Goal: Task Accomplishment & Management: Manage account settings

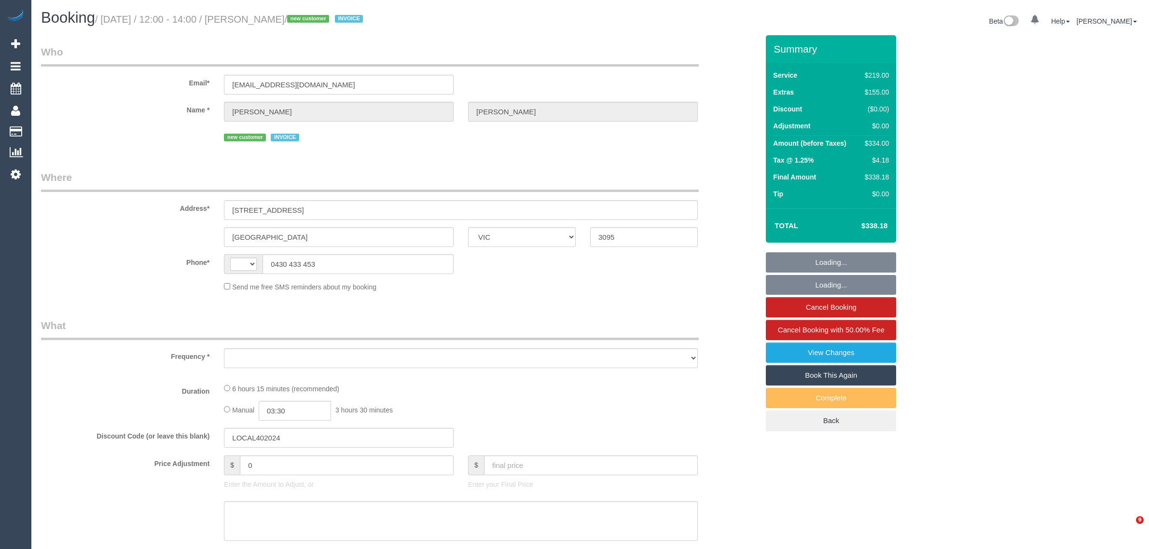
select select "VIC"
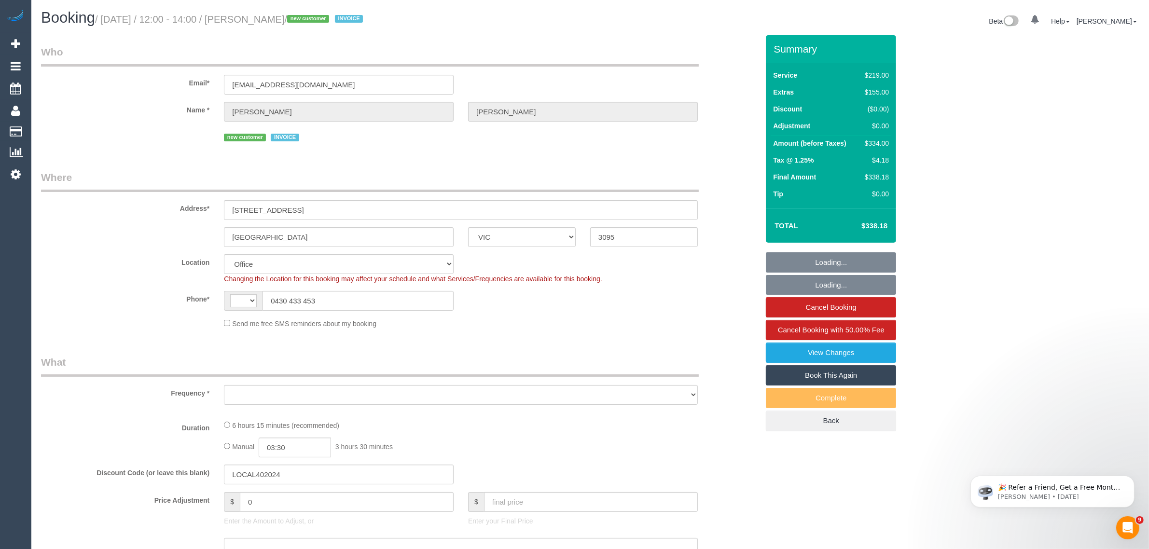
select select "string:AU"
select select "object:702"
select select "number:28"
select select "number:14"
select select "number:19"
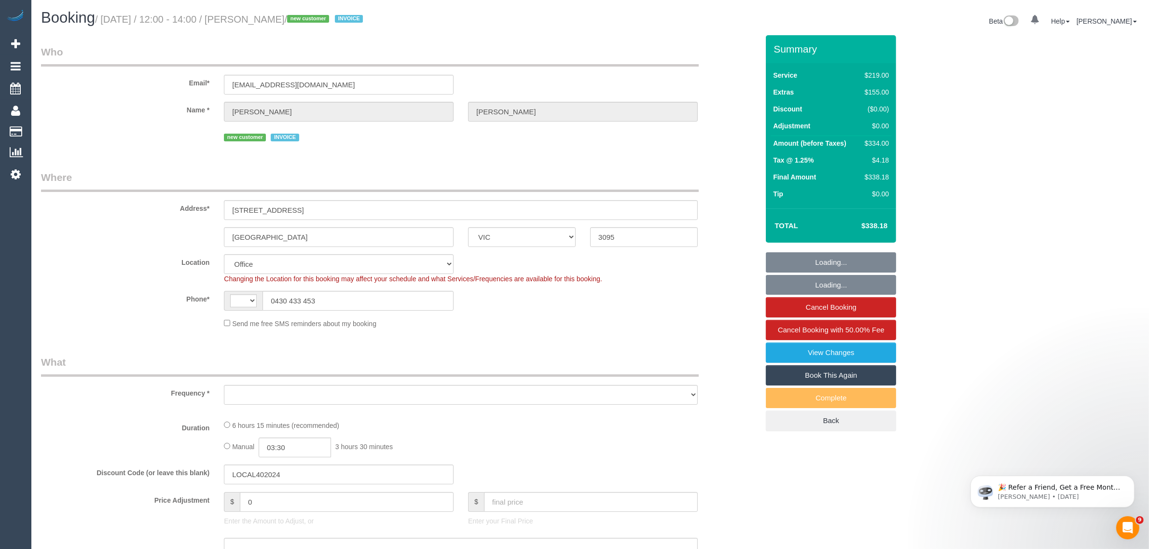
select select "number:22"
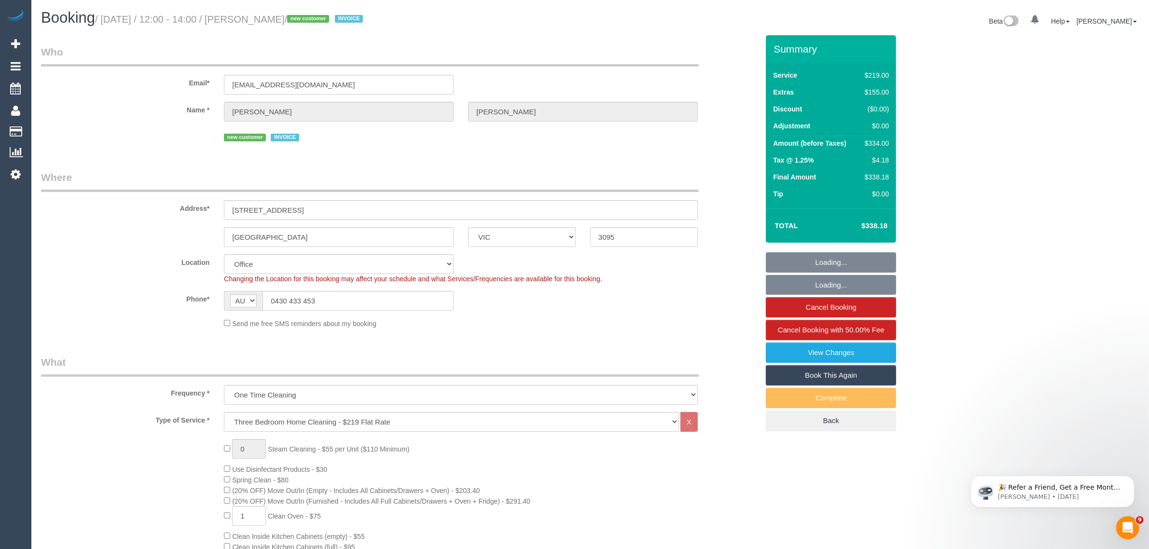
select select "object:803"
click at [723, 257] on div "Location Office City East (North) East (South) Inner East Inner North (East) In…" at bounding box center [400, 268] width 732 height 29
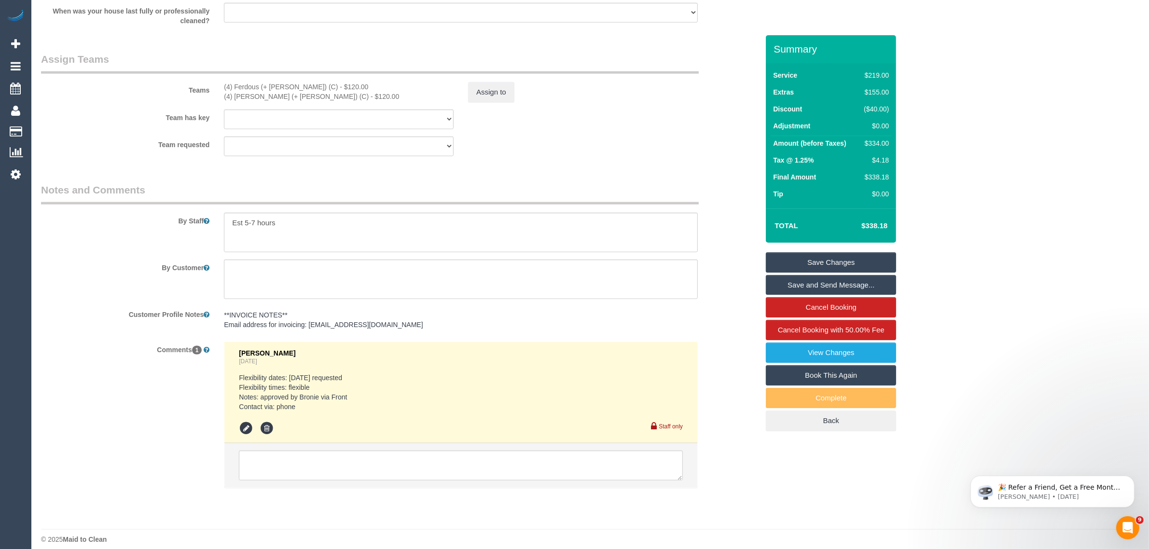
scroll to position [1457, 0]
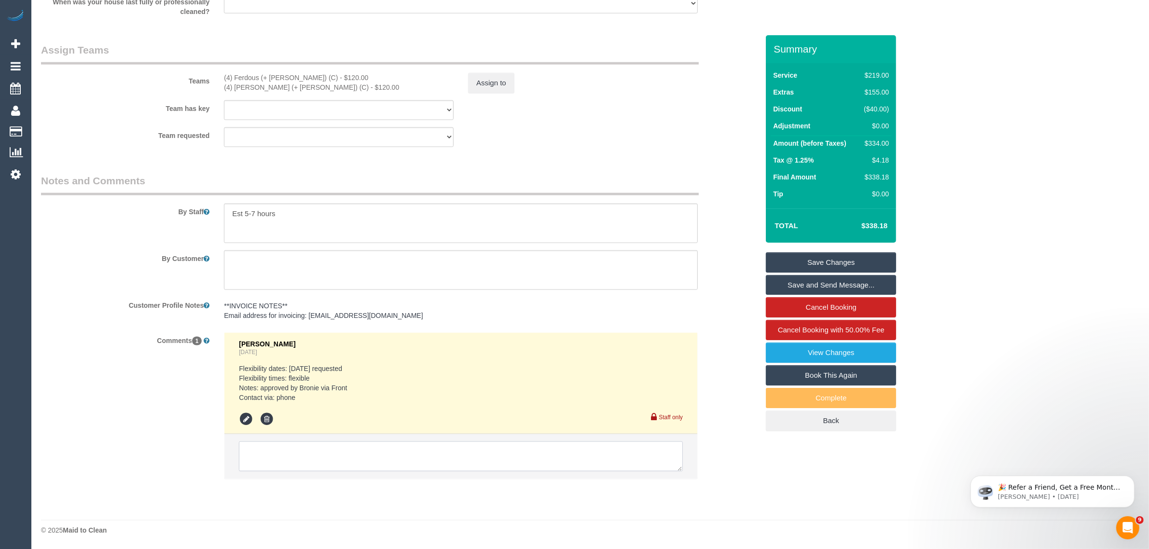
click at [541, 454] on textarea at bounding box center [461, 457] width 444 height 30
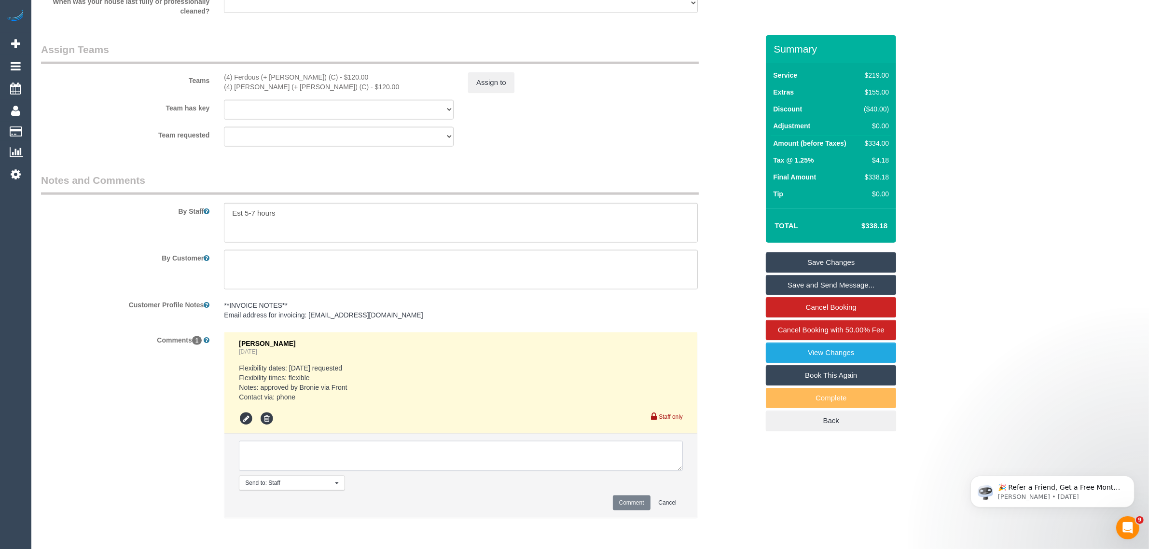
paste textarea "Cleaner(s) Unassigned: Reason Unassigned: Contact via: Which message sent: Addi…"
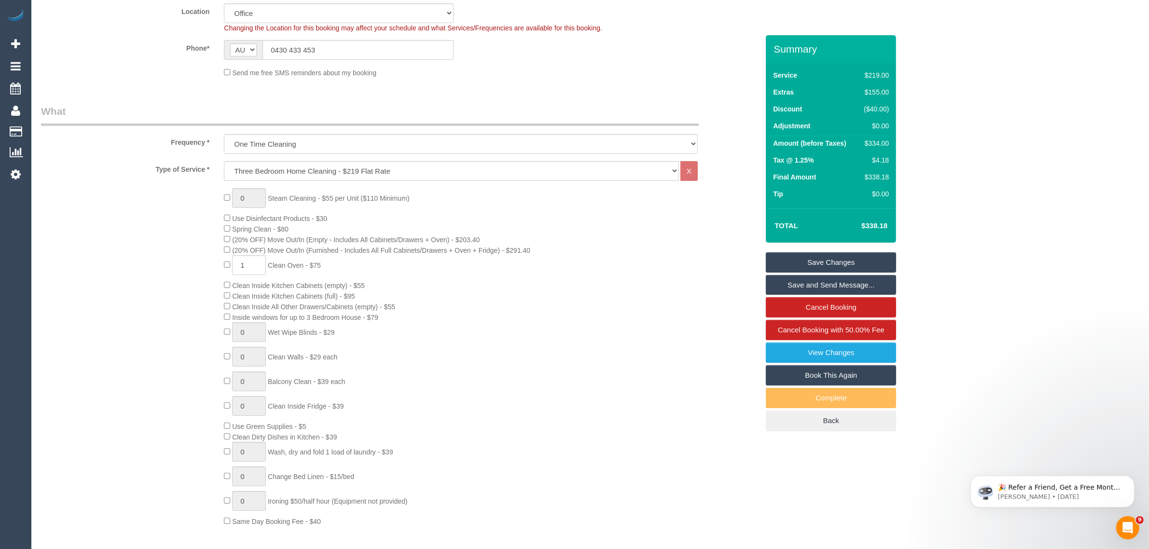
scroll to position [0, 0]
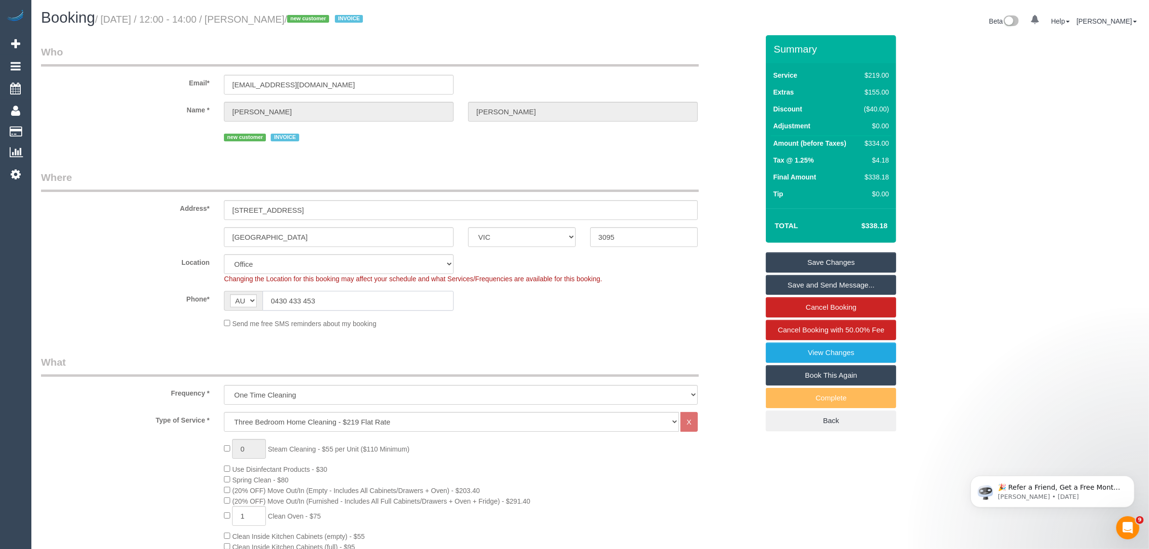
click at [377, 295] on input "0430 433 453" at bounding box center [358, 301] width 191 height 20
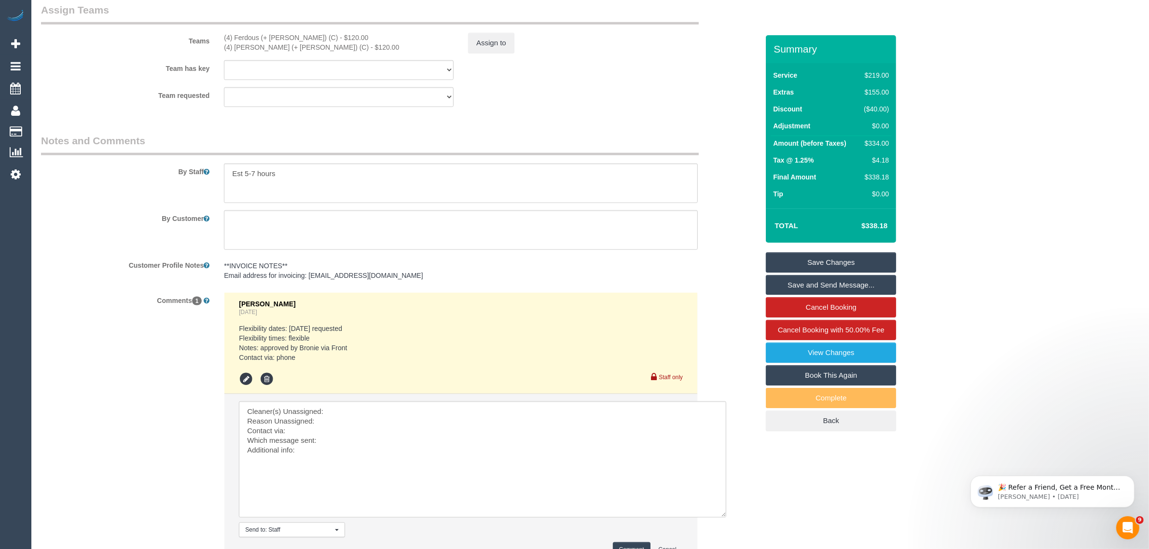
drag, startPoint x: 679, startPoint y: 430, endPoint x: 722, endPoint y: 516, distance: 96.9
click at [722, 516] on textarea at bounding box center [482, 460] width 487 height 116
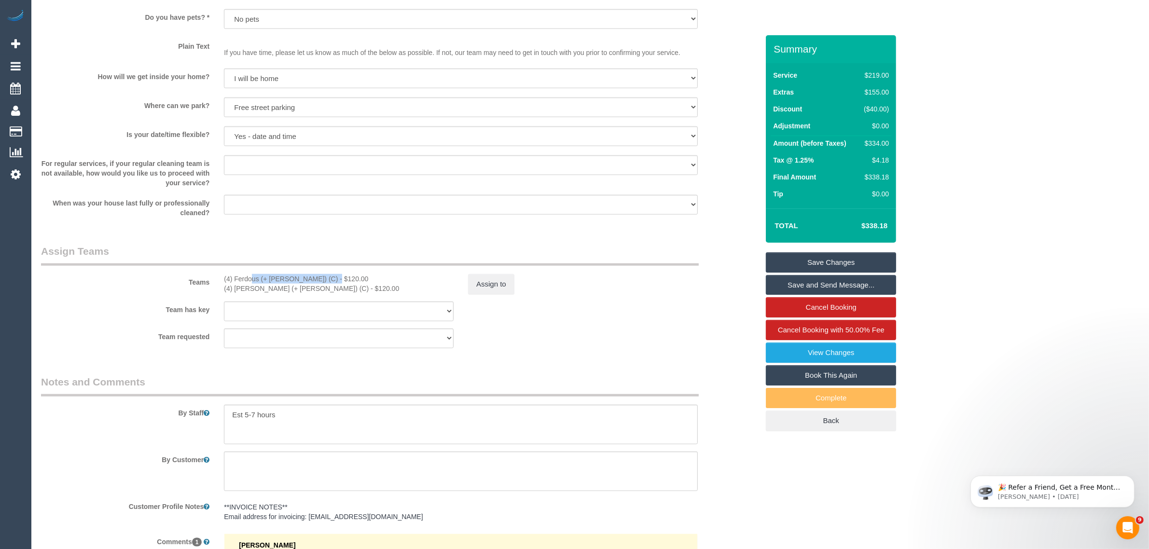
drag, startPoint x: 228, startPoint y: 276, endPoint x: 303, endPoint y: 269, distance: 75.5
click at [303, 269] on div "Teams (4) Ferdous (+ Forkan) (C) - $120.00 (4) Forkan (+ Ferdous) (C) - $120.00…" at bounding box center [400, 269] width 732 height 50
copy div "(4) Ferdous (+ [PERSON_NAME]) (C)"
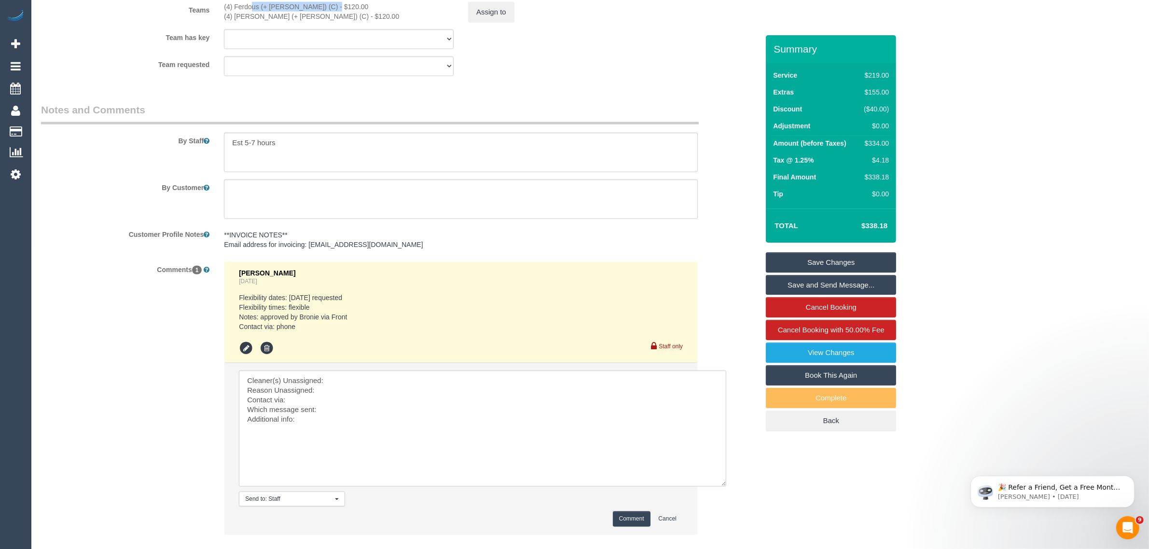
scroll to position [1583, 0]
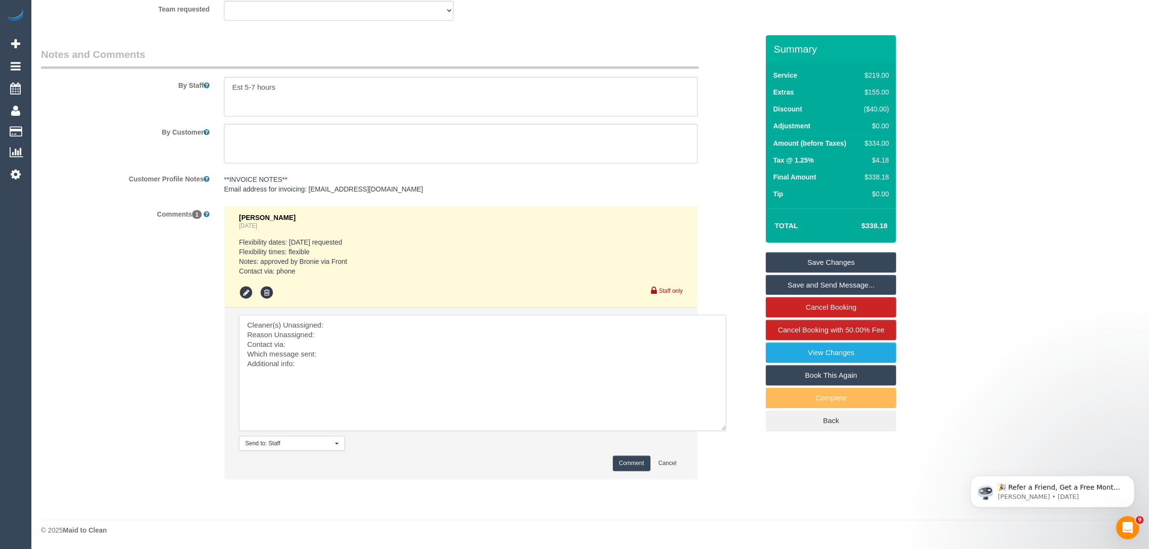
click at [355, 317] on textarea at bounding box center [482, 373] width 487 height 116
paste textarea "(4) Ferdous (+ [PERSON_NAME]) (C)"
click at [351, 334] on textarea at bounding box center [482, 373] width 487 height 116
click at [377, 355] on textarea at bounding box center [482, 373] width 487 height 116
type textarea "Cleaner(s) Unassigned: (4) Ferdous (+ Forkan) (C) Reason Unassigned: university…"
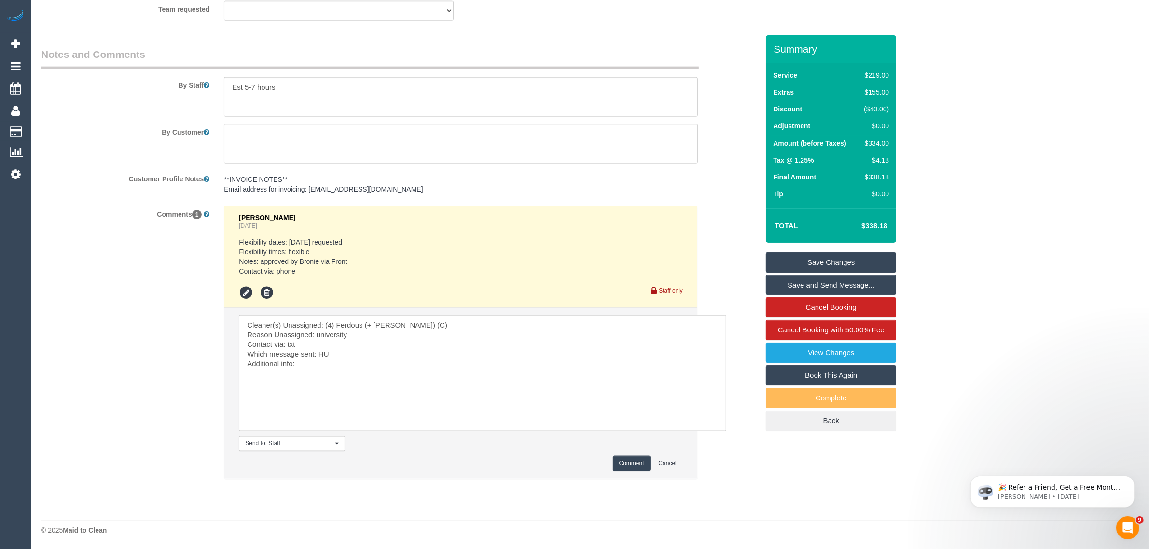
click at [624, 460] on button "Comment" at bounding box center [632, 463] width 38 height 15
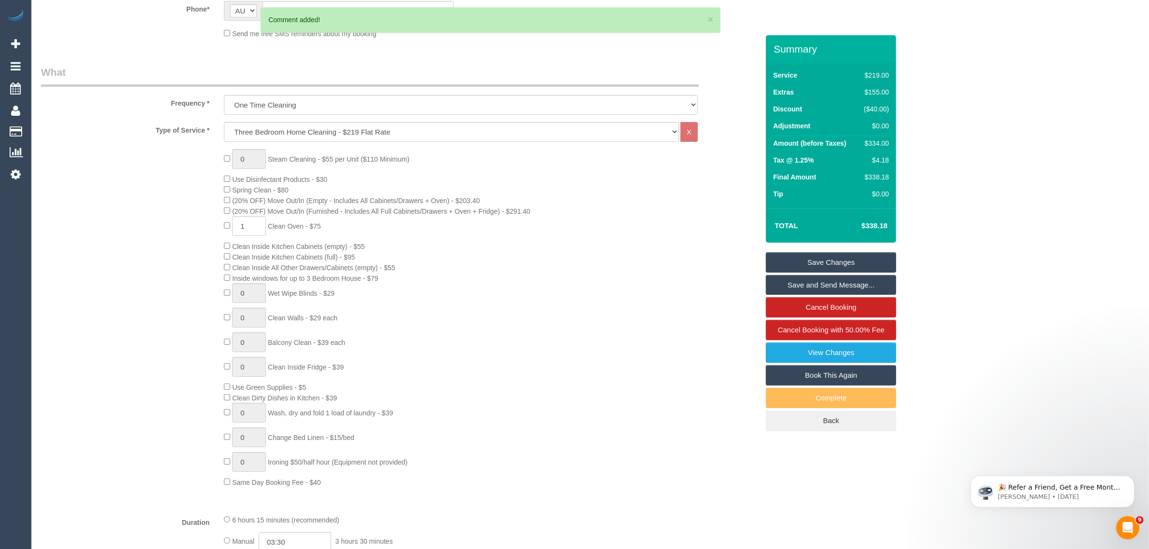
scroll to position [0, 0]
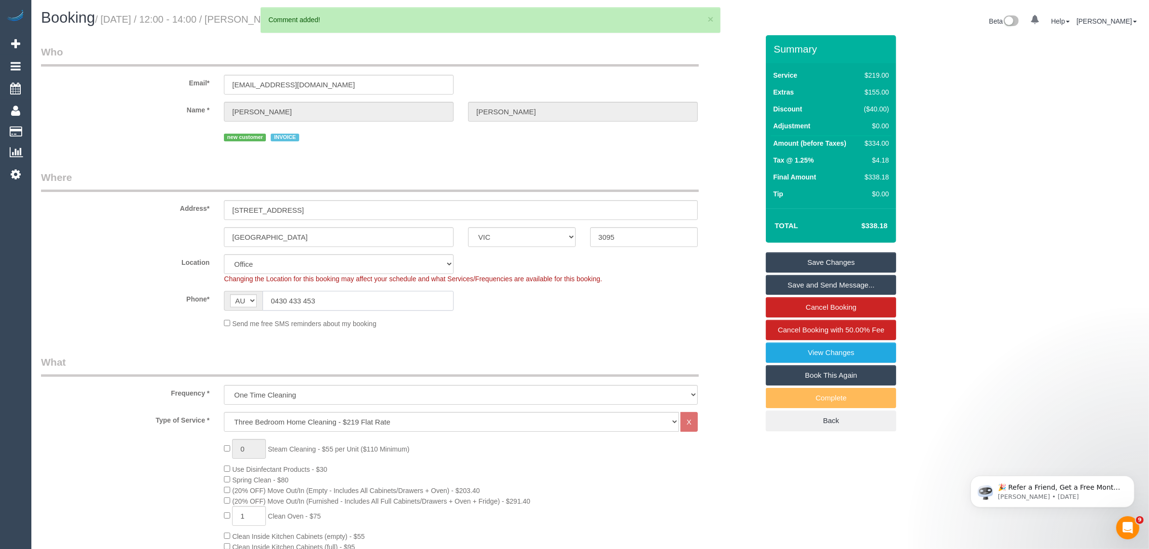
click at [355, 301] on input "0430 433 453" at bounding box center [358, 301] width 191 height 20
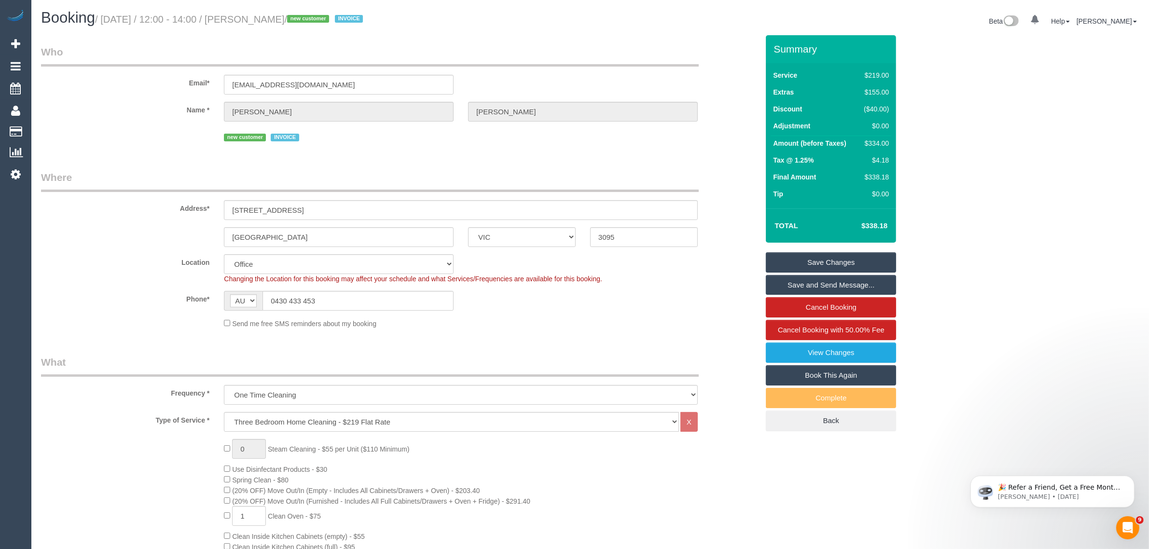
click at [737, 203] on div "Address* 1 Angus Court" at bounding box center [400, 195] width 732 height 50
click at [744, 187] on div "Address* 1 Angus Court" at bounding box center [400, 195] width 732 height 50
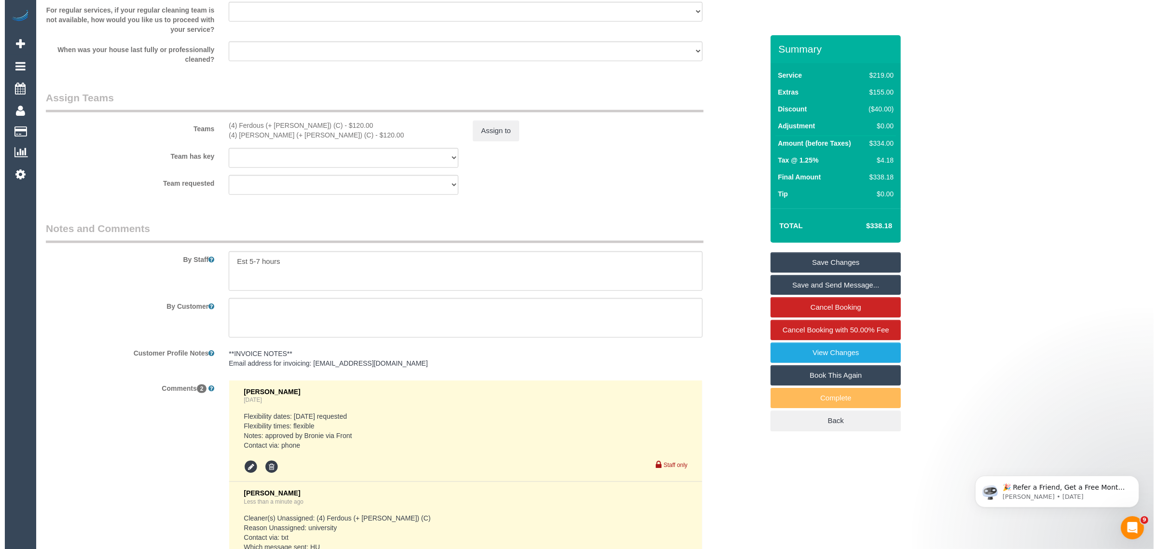
scroll to position [1448, 0]
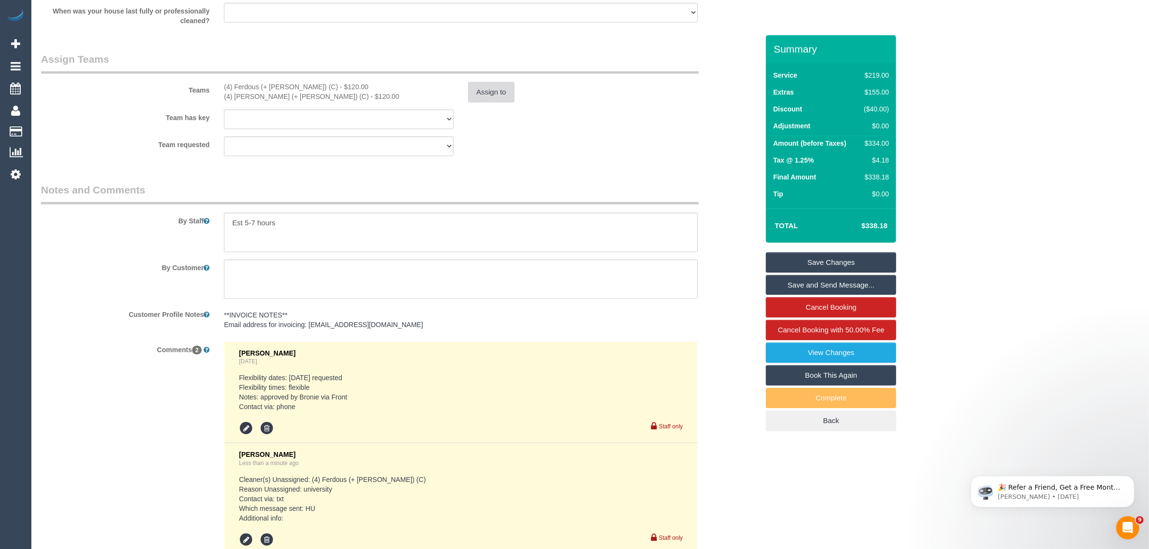
click at [483, 85] on button "Assign to" at bounding box center [491, 92] width 46 height 20
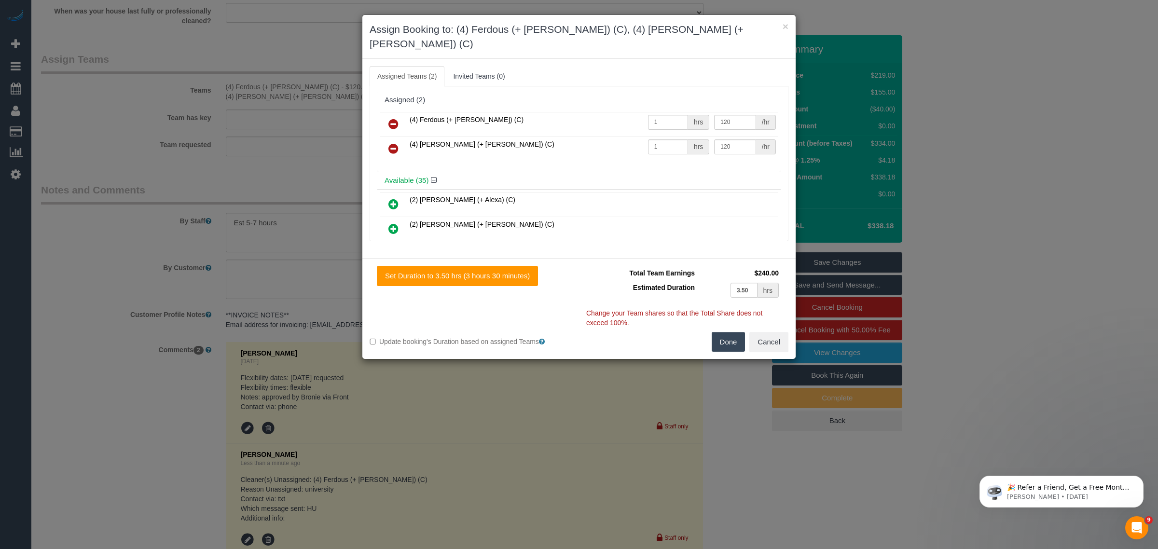
click at [404, 115] on link at bounding box center [393, 124] width 23 height 19
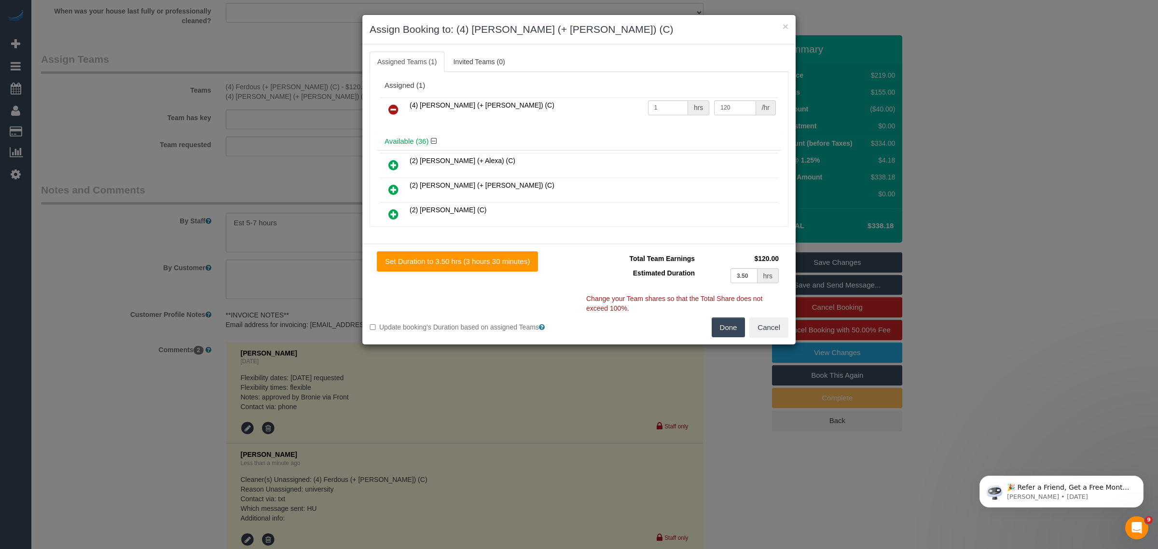
click at [404, 103] on link at bounding box center [393, 109] width 23 height 19
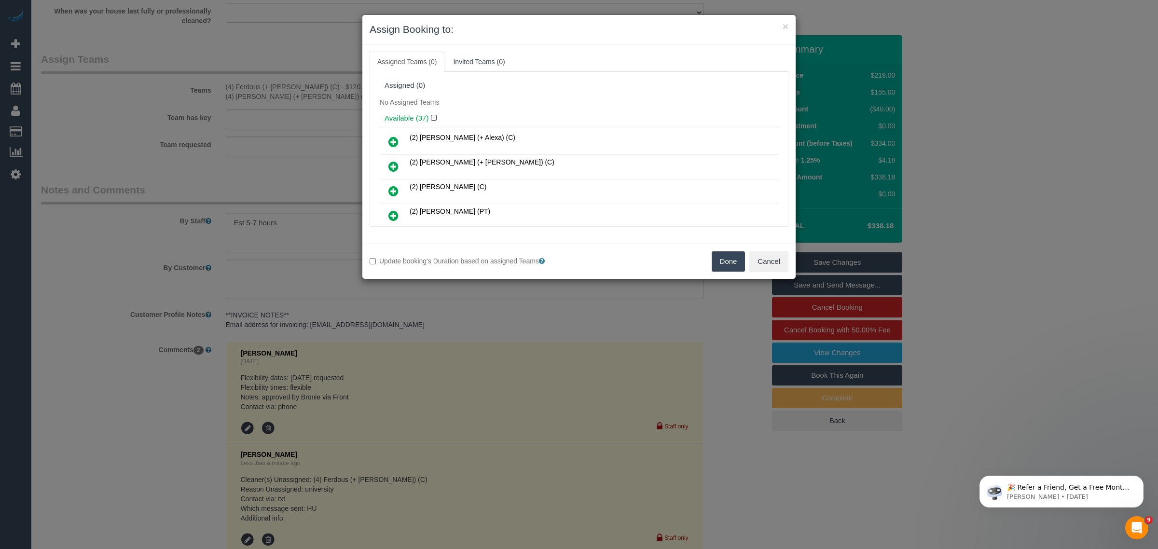
click at [725, 260] on button "Done" at bounding box center [729, 261] width 34 height 20
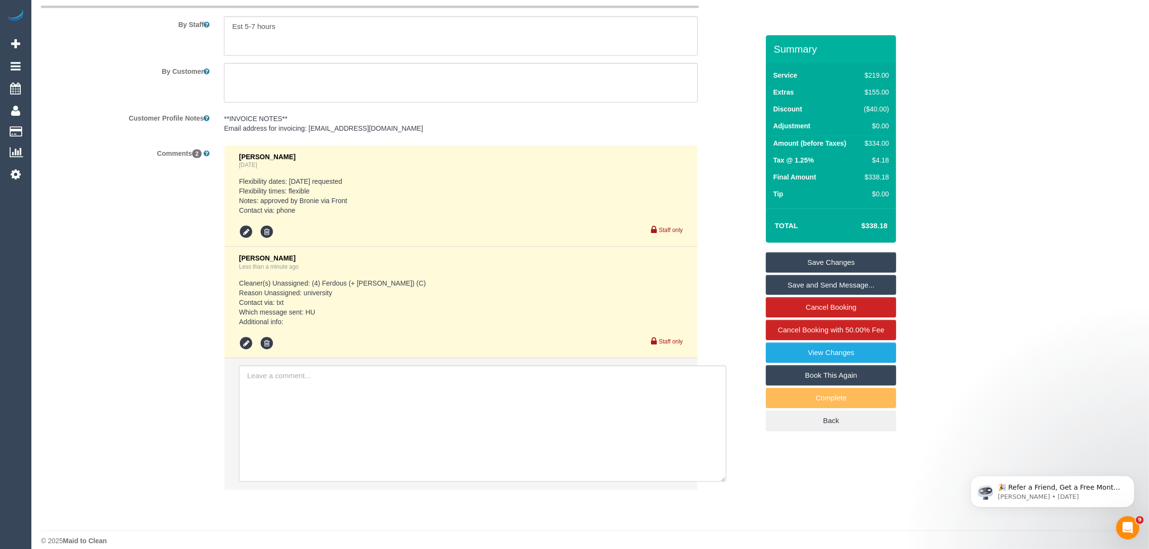
scroll to position [1654, 0]
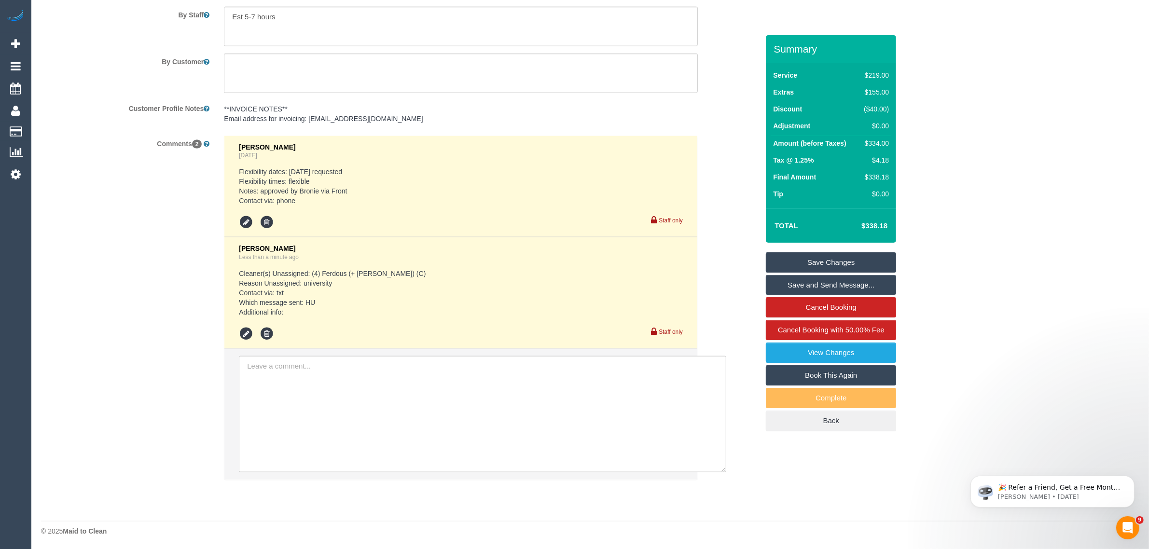
click at [799, 261] on link "Save Changes" at bounding box center [831, 262] width 130 height 20
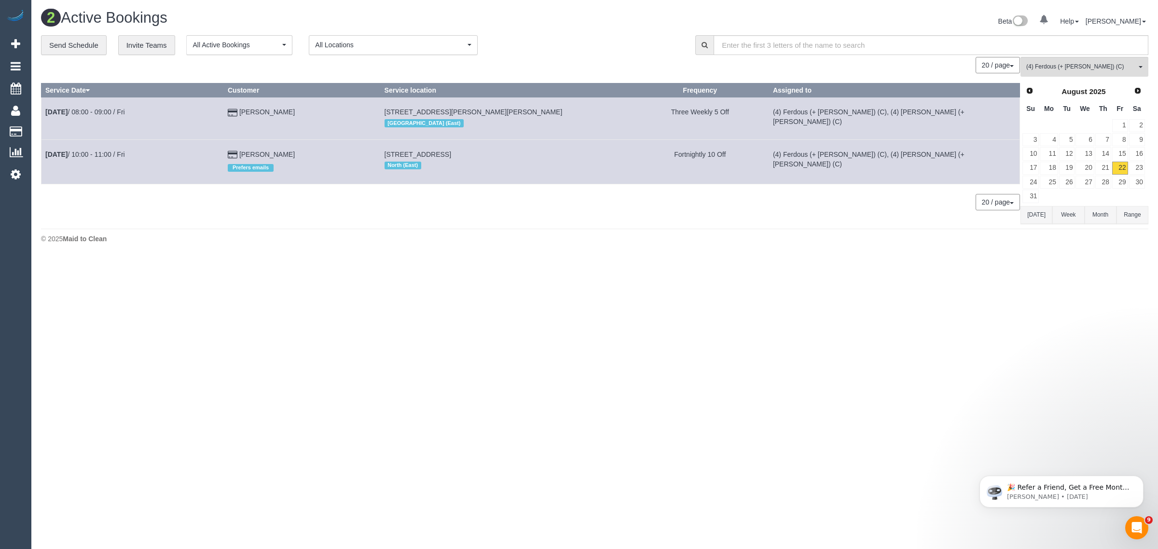
click at [591, 24] on div "2 Active Bookings" at bounding box center [314, 20] width 561 height 21
click at [1137, 167] on link "23" at bounding box center [1137, 168] width 16 height 13
click at [1118, 167] on link "22" at bounding box center [1120, 168] width 16 height 13
click at [1073, 64] on span "(4) Ferdous (+ [PERSON_NAME]) (C)" at bounding box center [1081, 67] width 110 height 8
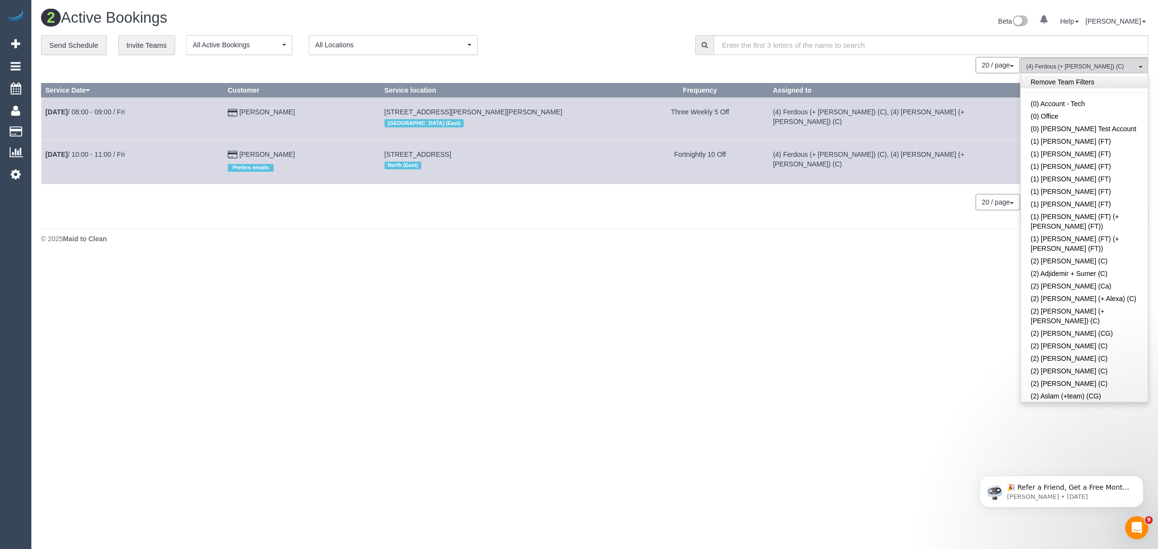
click at [1092, 83] on link "Remove Team Filters" at bounding box center [1084, 82] width 127 height 13
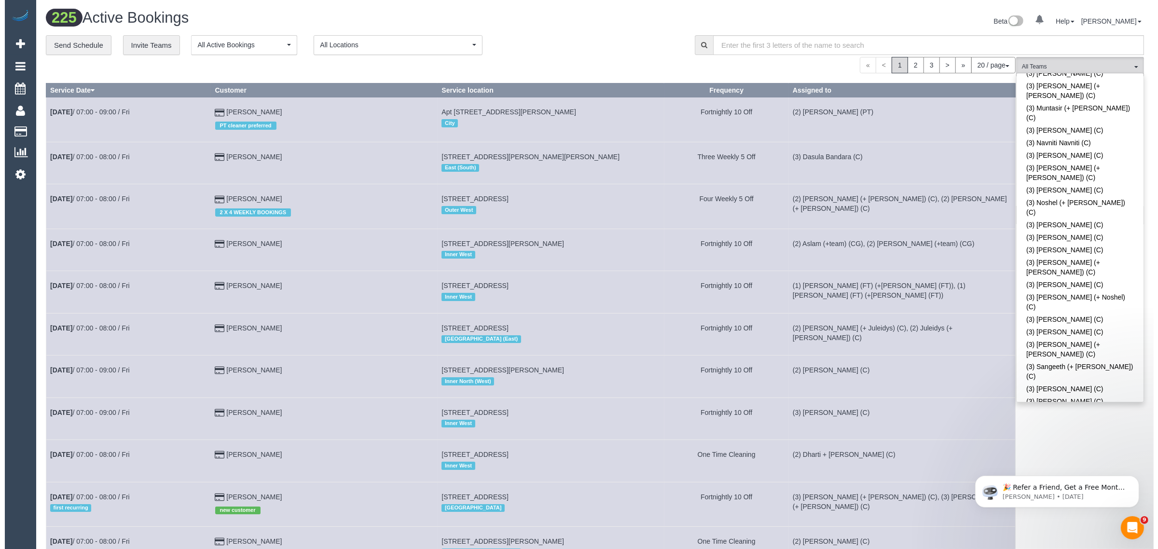
scroll to position [1443, 0]
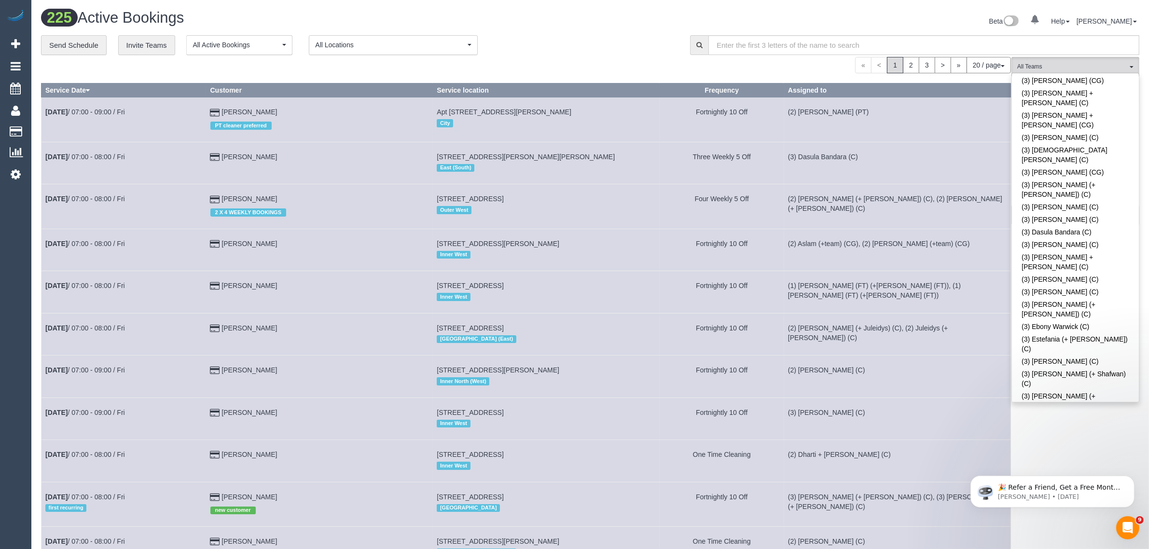
click at [1065, 549] on link "(3) Hasindu Chamath (C)" at bounding box center [1075, 557] width 127 height 13
click at [541, 68] on div "« < 1 2 3 > » 20 / page 10 / page 20 / page 30 / page 40 / page 50 / page 100 /…" at bounding box center [526, 65] width 970 height 16
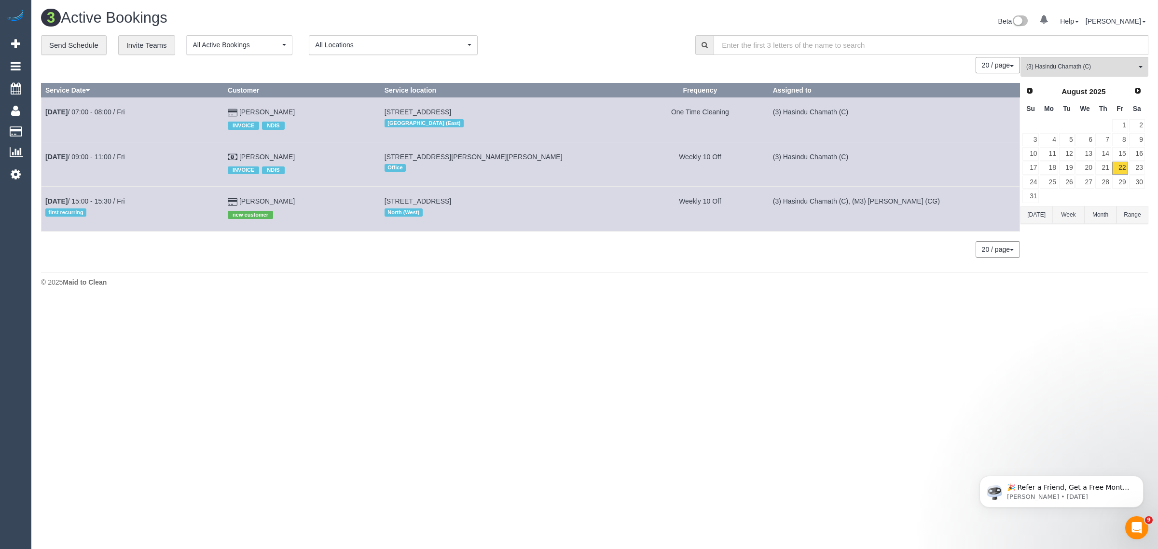
click at [714, 344] on body "0 Beta Your Notifications You have 0 alerts Add Booking Bookings Active Booking…" at bounding box center [579, 274] width 1158 height 549
click at [313, 265] on div "0 Bookings found. We couldn't find any bookings that matched your search. Creat…" at bounding box center [531, 162] width 980 height 210
drag, startPoint x: 320, startPoint y: 143, endPoint x: 277, endPoint y: 149, distance: 42.9
click at [277, 149] on td "Sam Mancuso INVOICE NDIS" at bounding box center [302, 164] width 157 height 44
click at [310, 148] on td "Sam Mancuso INVOICE NDIS" at bounding box center [302, 164] width 157 height 44
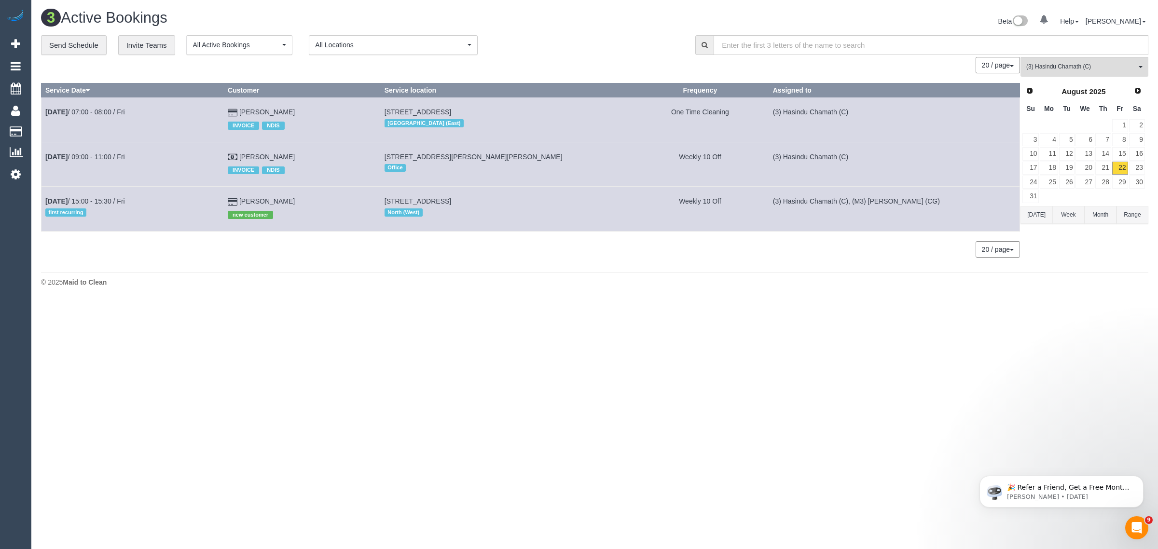
drag, startPoint x: 310, startPoint y: 152, endPoint x: 44, endPoint y: 153, distance: 266.4
click at [44, 153] on tr "Aug 22nd / 09:00 - 11:00 / Fri Sam Mancuso INVOICE NDIS 96 Cramer Street, Prest…" at bounding box center [531, 164] width 979 height 44
copy tr "Aug 22nd / 09:00 - 11:00 / Fri Sam Mancuso"
click at [611, 266] on div "0 Bookings found. We couldn't find any bookings that matched your search. Creat…" at bounding box center [531, 162] width 980 height 210
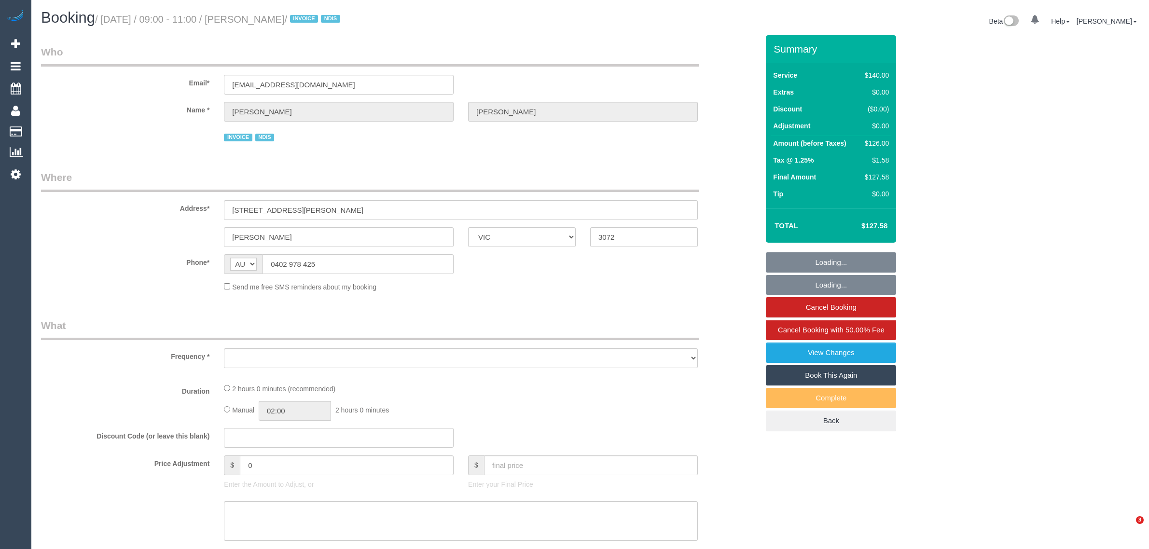
select select "VIC"
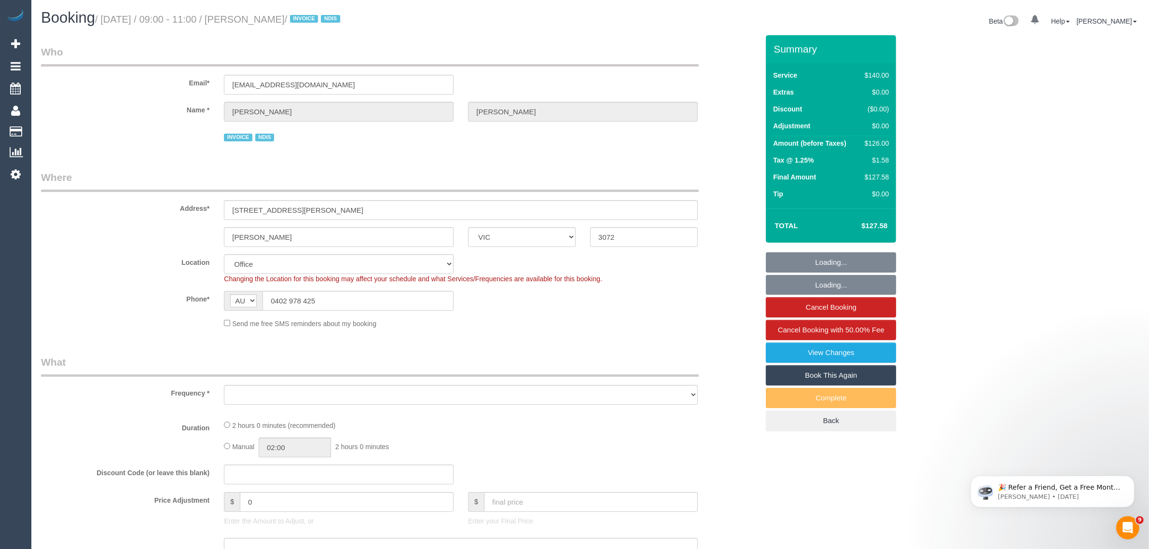
select select "object:642"
click at [429, 308] on input "0402 978 425" at bounding box center [358, 301] width 191 height 20
select select "number:28"
select select "number:14"
select select "number:18"
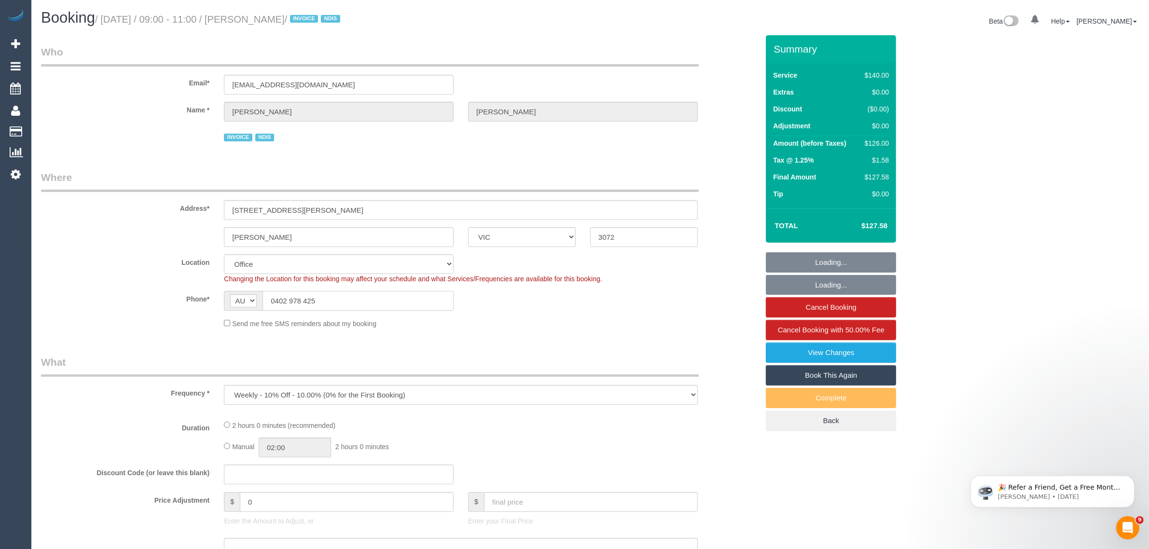
select select "number:25"
select select "number:34"
select select "number:13"
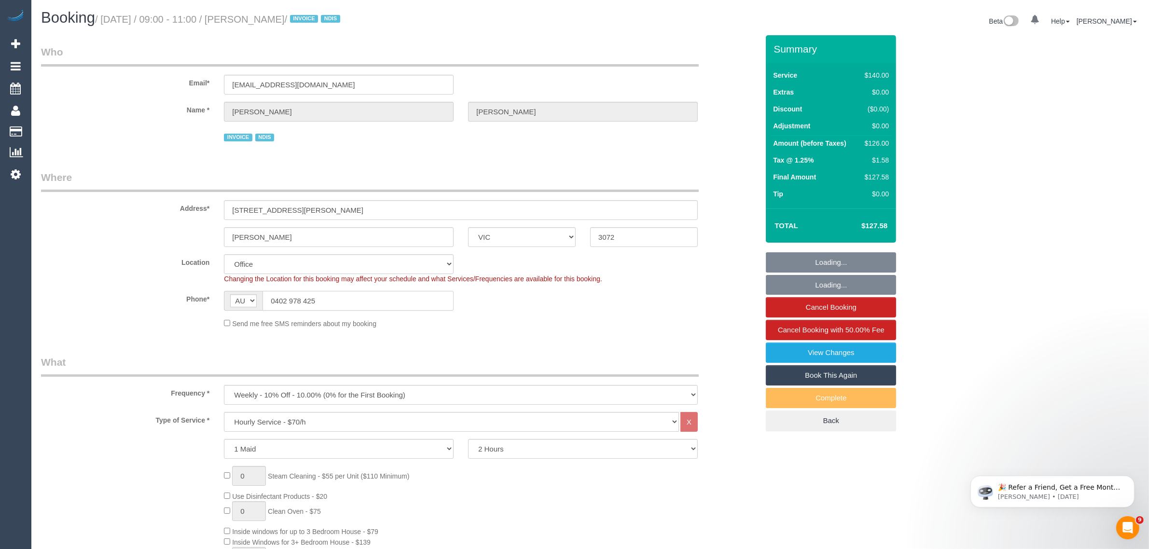
select select "object:961"
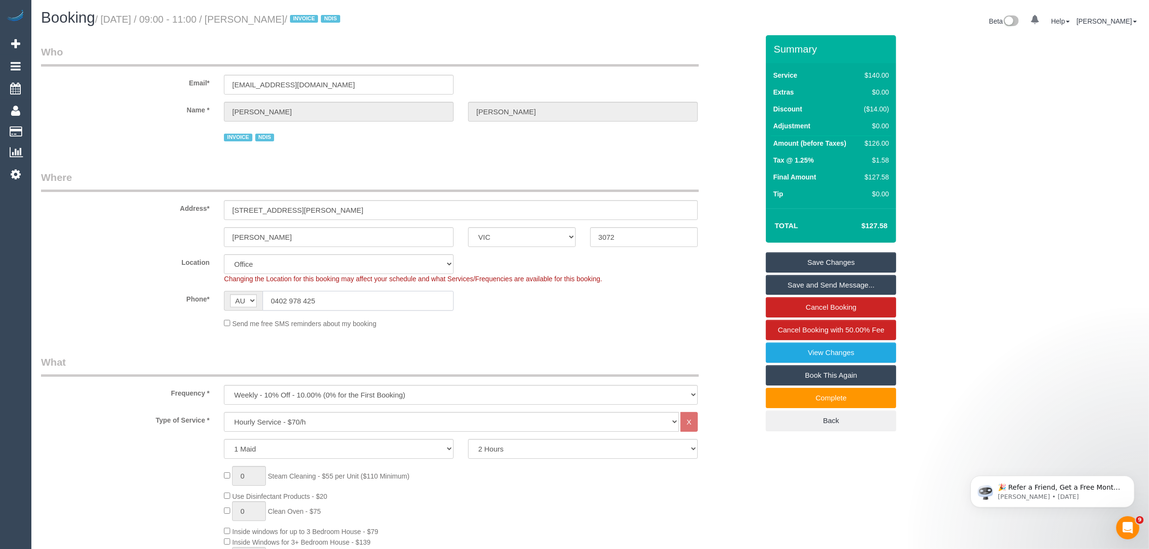
click at [397, 303] on input "0402 978 425" at bounding box center [358, 301] width 191 height 20
click at [397, 304] on input "0402 978 425" at bounding box center [358, 301] width 191 height 20
click at [549, 326] on div "Send me free SMS reminders about my booking" at bounding box center [461, 323] width 488 height 11
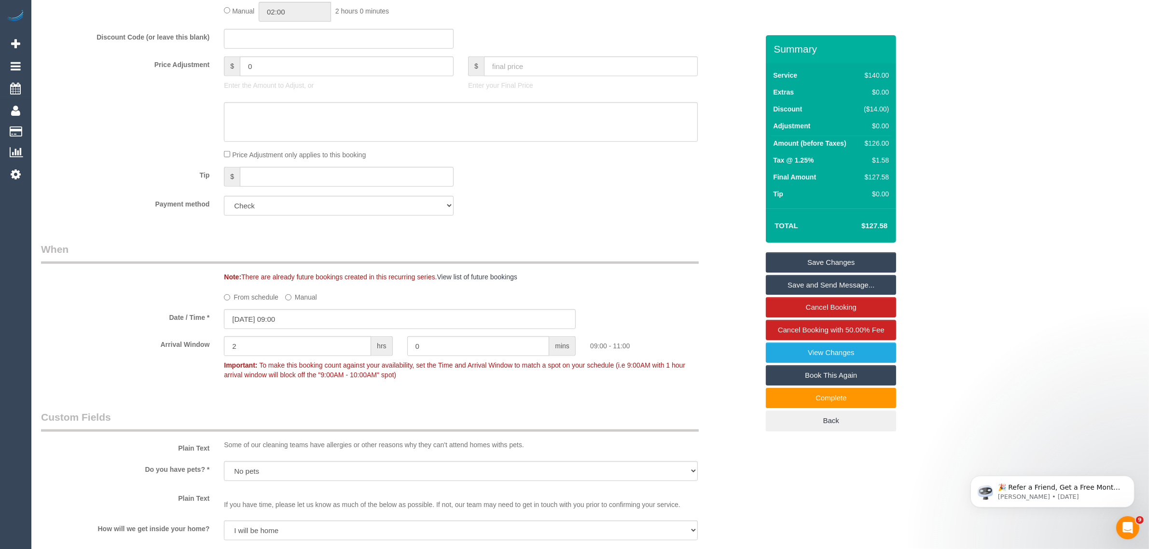
scroll to position [965, 0]
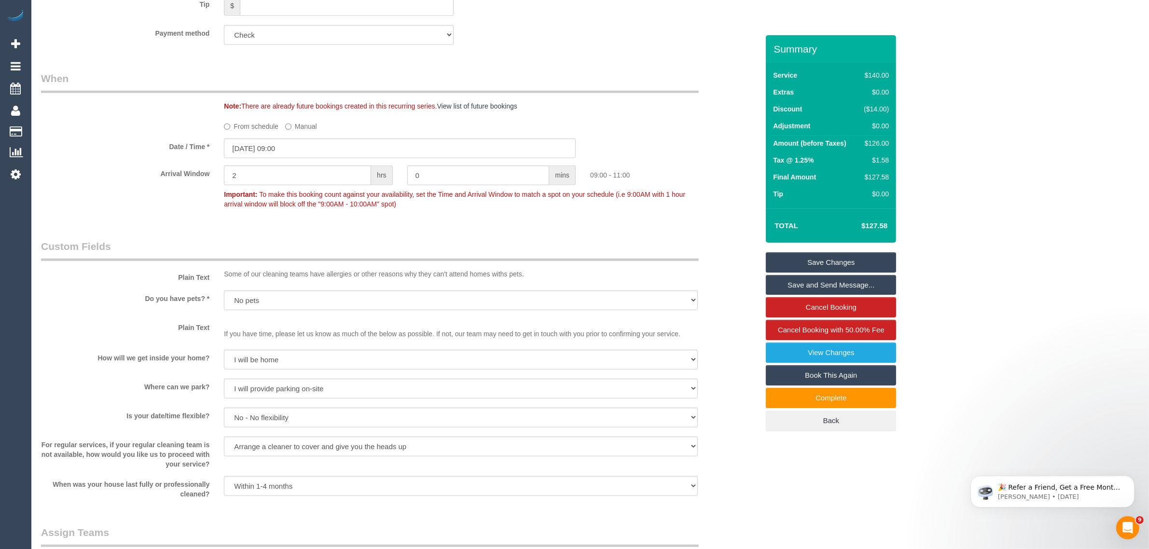
click at [372, 228] on div "Who Email* [EMAIL_ADDRESS][DOMAIN_NAME] Name * [PERSON_NAME] INVOICE NDIS Where…" at bounding box center [400, 307] width 732 height 2475
click at [739, 494] on div "When was your house last fully or professionally cleaned? Within 1-2 weeks With…" at bounding box center [400, 487] width 732 height 23
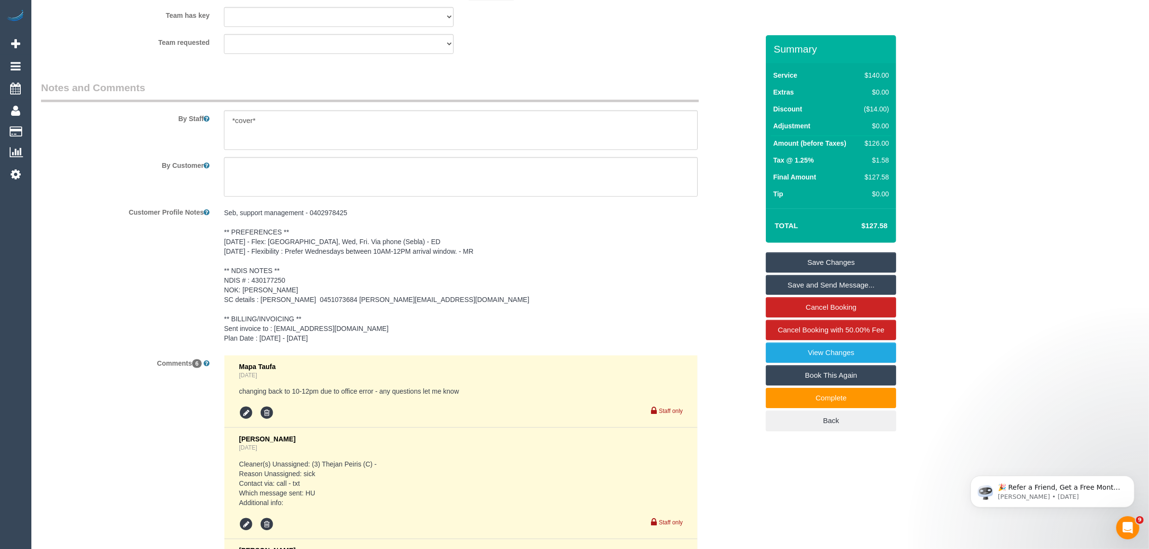
scroll to position [1689, 0]
